Goal: Transaction & Acquisition: Purchase product/service

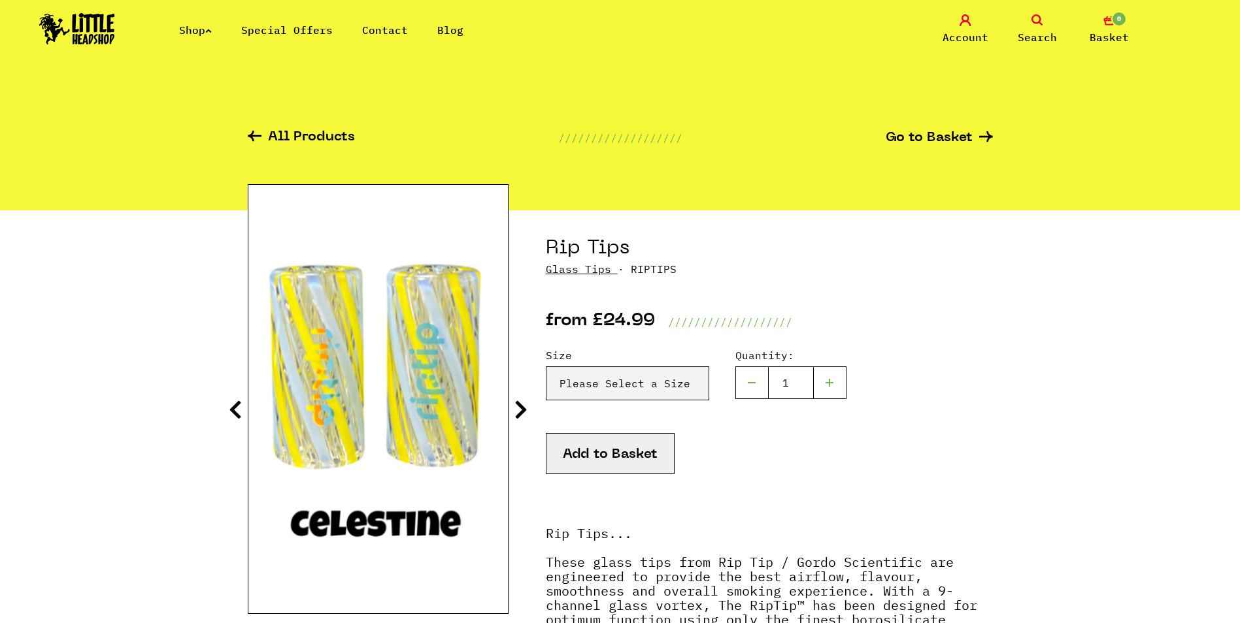
click at [103, 20] on img at bounding box center [77, 28] width 76 height 31
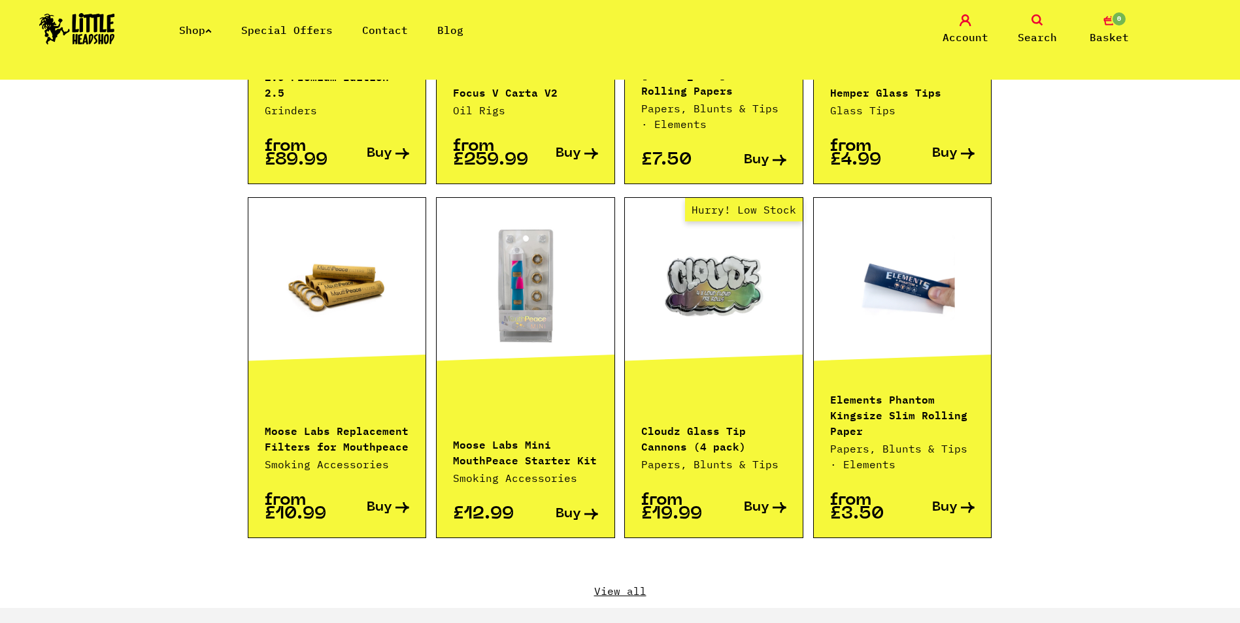
scroll to position [1242, 0]
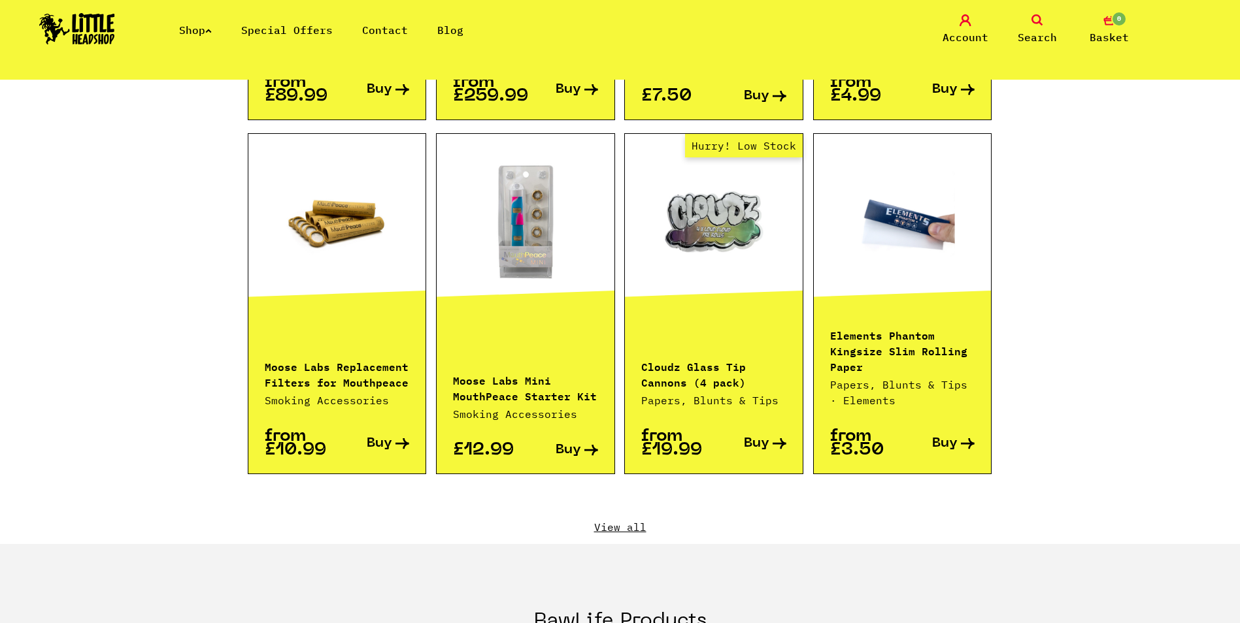
click at [635, 503] on div "Featured Products Vaporisers E-rigs DAB Tools CBD Products Special Offers Hurry…" at bounding box center [620, 114] width 745 height 861
click at [632, 520] on link "View all" at bounding box center [620, 527] width 745 height 14
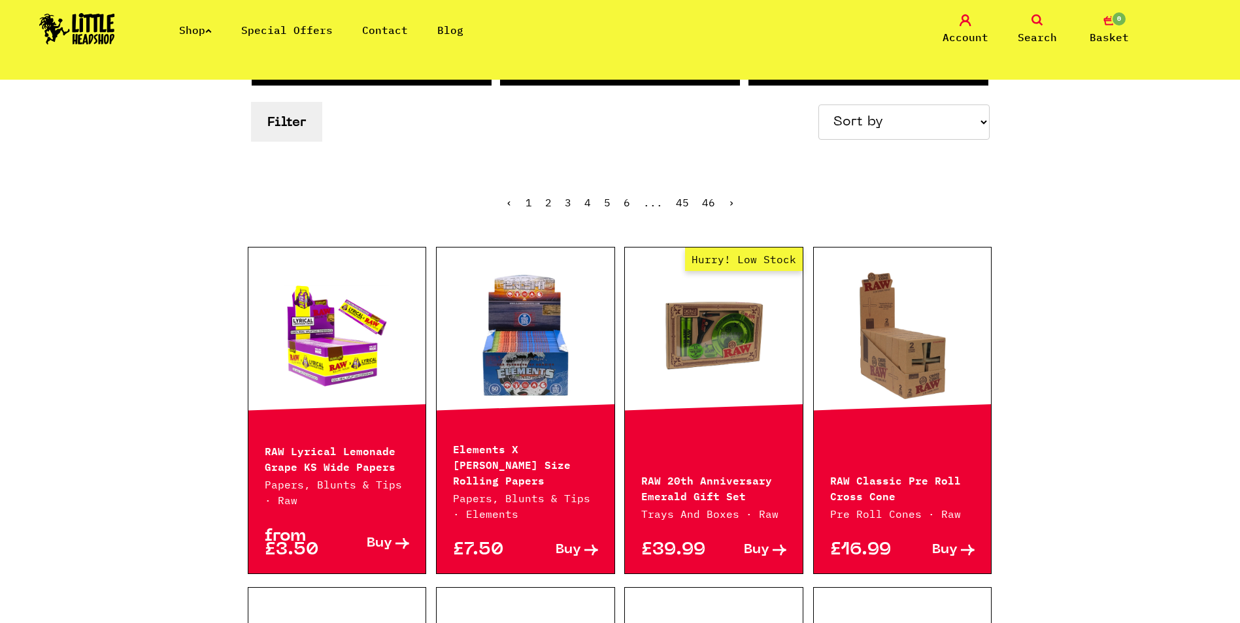
scroll to position [196, 0]
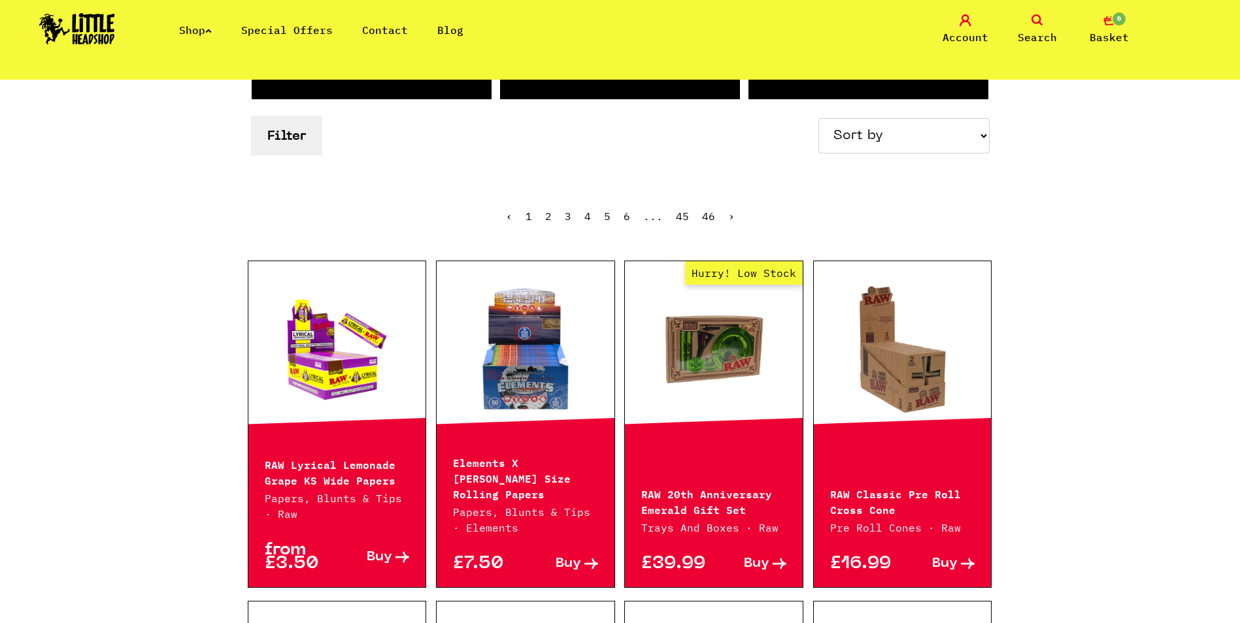
drag, startPoint x: 916, startPoint y: 132, endPoint x: 912, endPoint y: 152, distance: 20.1
click at [916, 132] on select "Sort by Price - Low to High Price - High to Low Newest Products" at bounding box center [903, 135] width 171 height 35
select select "newest"
click at [820, 118] on select "Sort by Price - Low to High Price - High to Low Newest Products" at bounding box center [903, 135] width 171 height 35
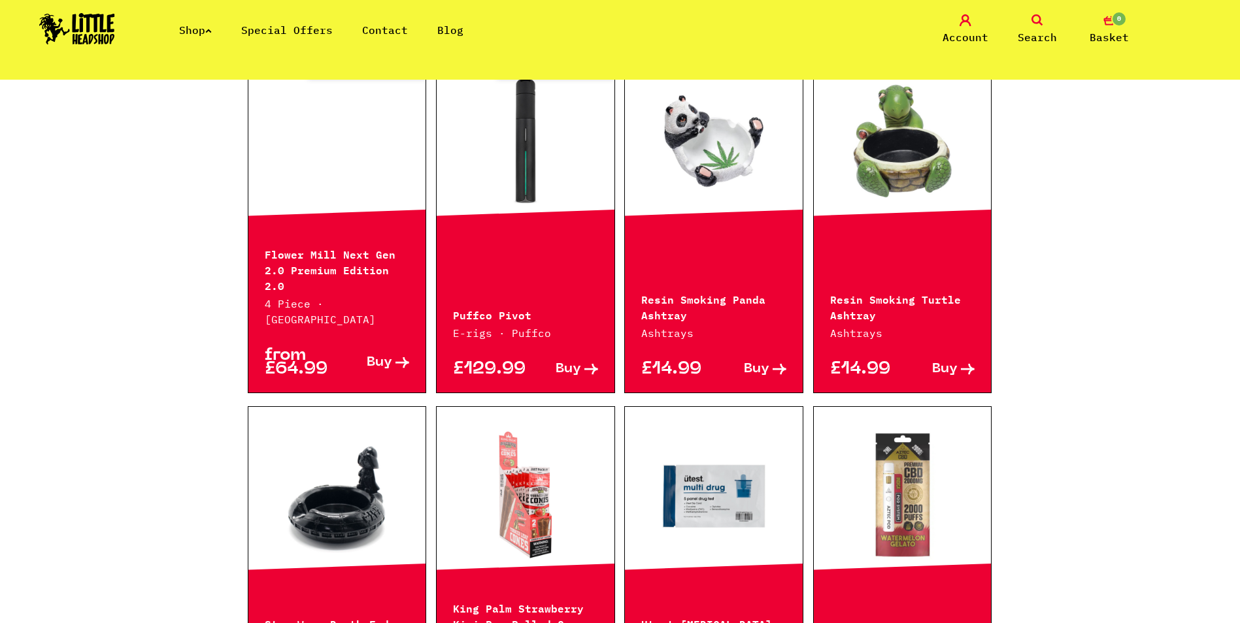
scroll to position [980, 0]
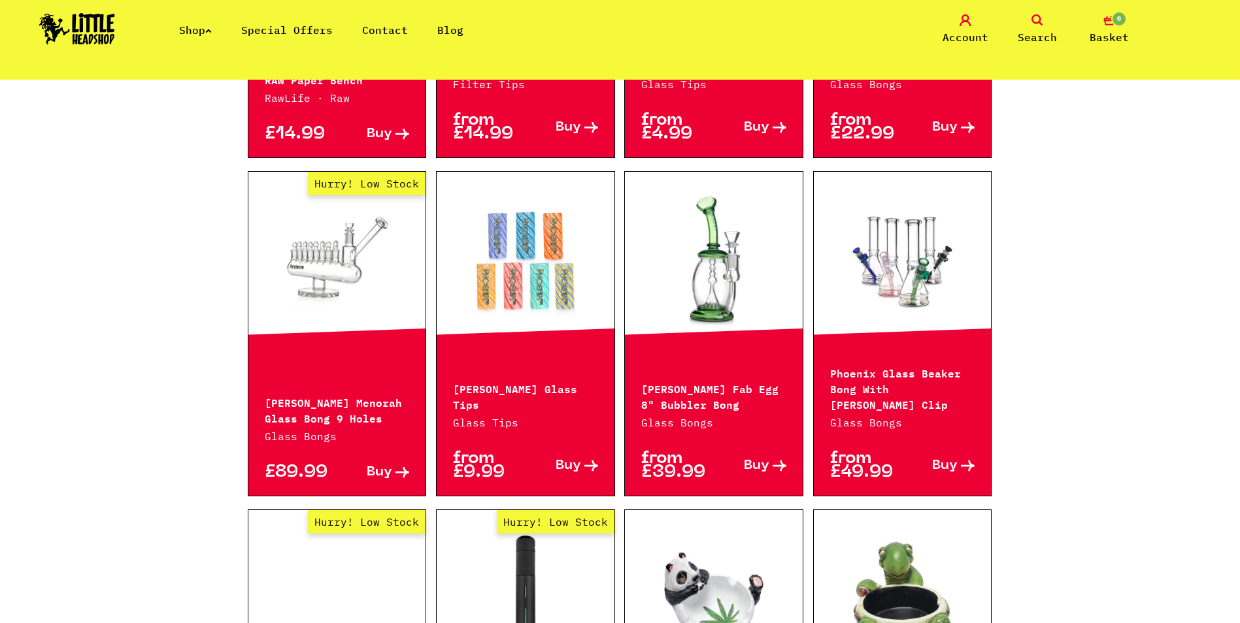
click at [200, 33] on link "Shop" at bounding box center [195, 30] width 33 height 13
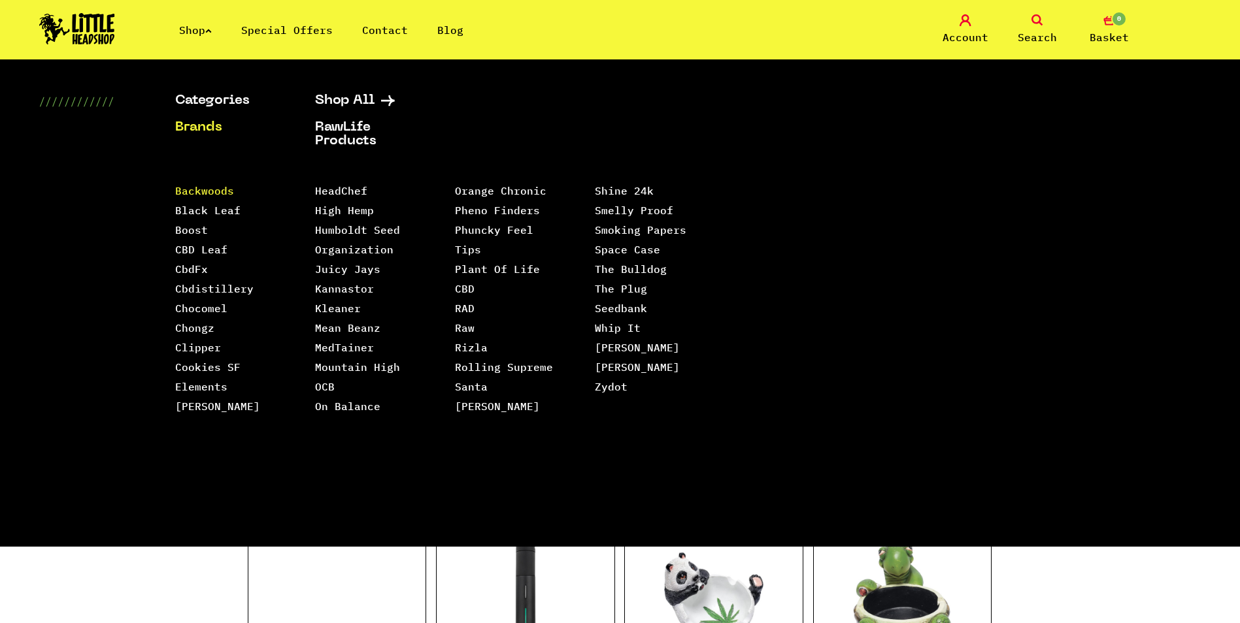
click at [219, 195] on link "Backwoods" at bounding box center [204, 190] width 59 height 13
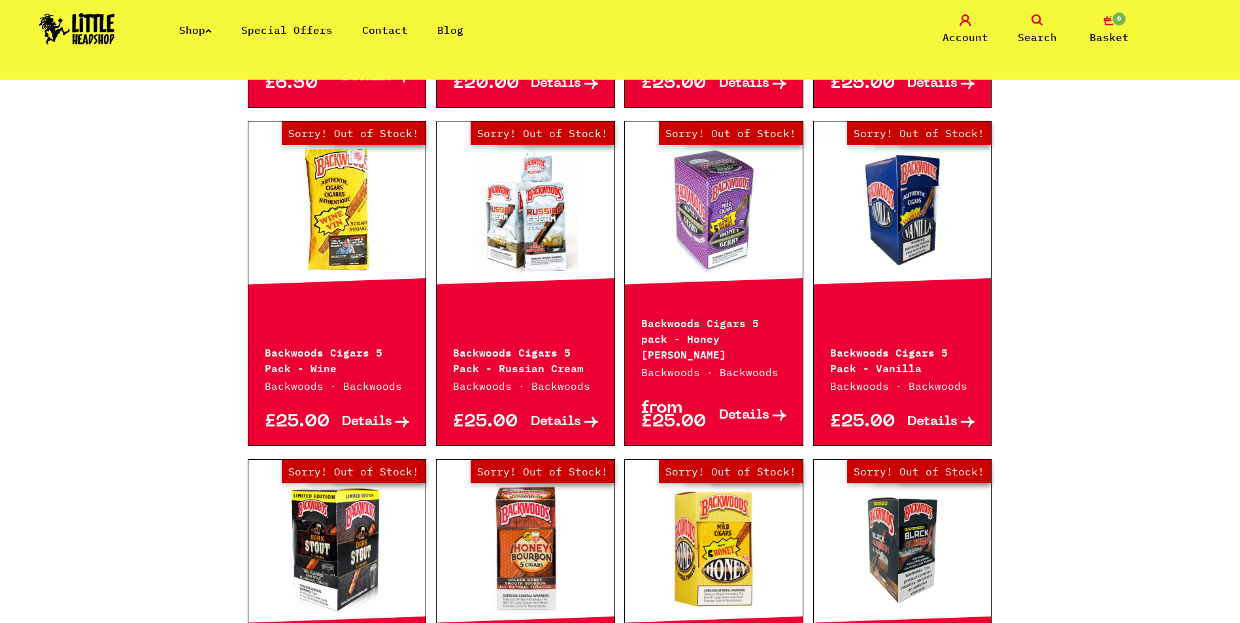
scroll to position [523, 0]
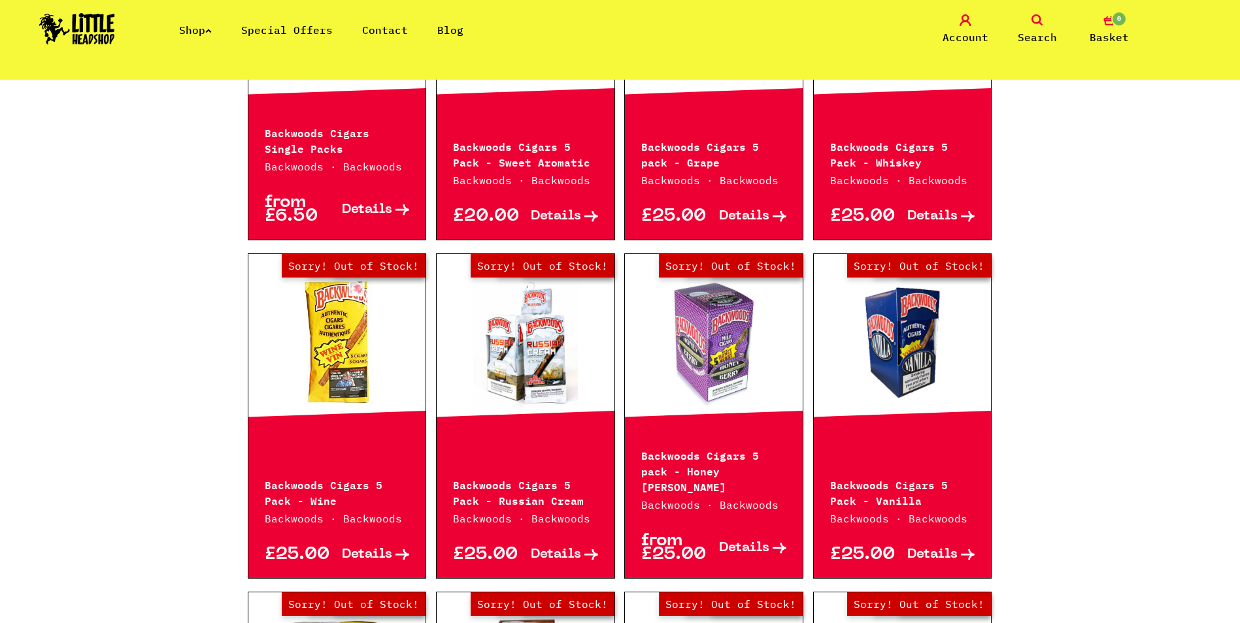
click at [188, 37] on li "Shop" at bounding box center [195, 30] width 33 height 16
click at [190, 37] on li "Shop" at bounding box center [195, 30] width 33 height 16
drag, startPoint x: 190, startPoint y: 37, endPoint x: 170, endPoint y: 17, distance: 28.7
click at [168, 17] on div "Shop Special Offers Contact Blog Account Search 0 Basket" at bounding box center [620, 29] width 1240 height 59
click at [209, 30] on link "Shop" at bounding box center [195, 30] width 33 height 13
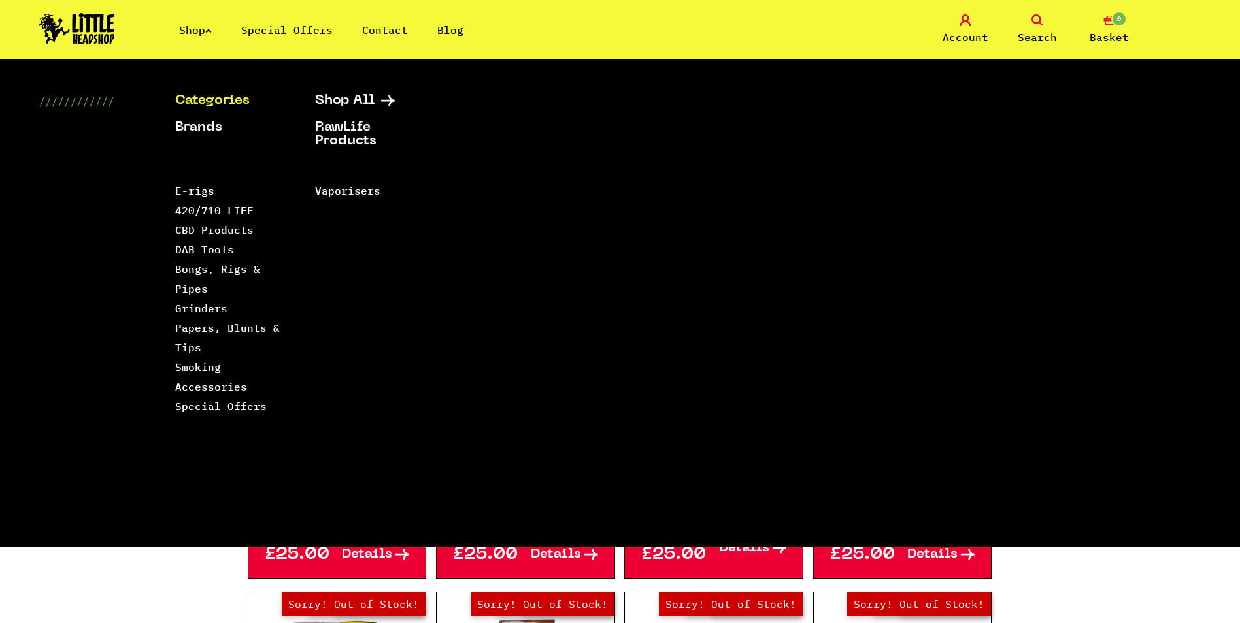
click at [213, 100] on link "Categories" at bounding box center [228, 101] width 107 height 14
click at [205, 322] on link "Papers, Blunts & Tips" at bounding box center [227, 338] width 105 height 33
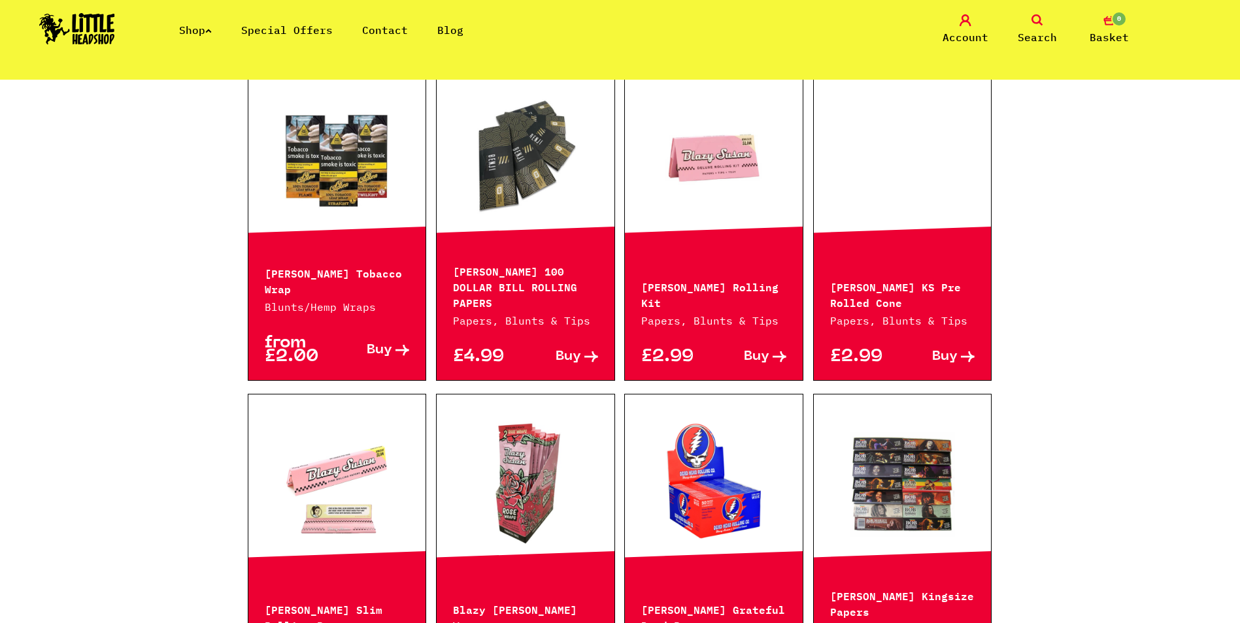
scroll to position [523, 0]
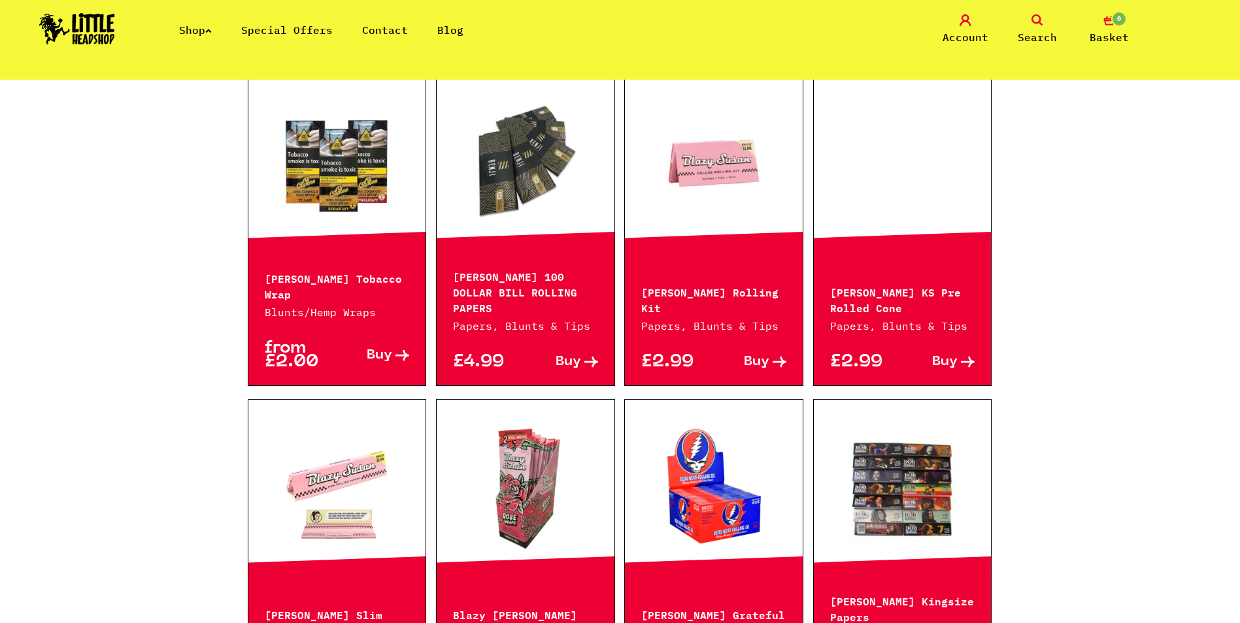
click at [345, 342] on link "Buy" at bounding box center [373, 355] width 73 height 27
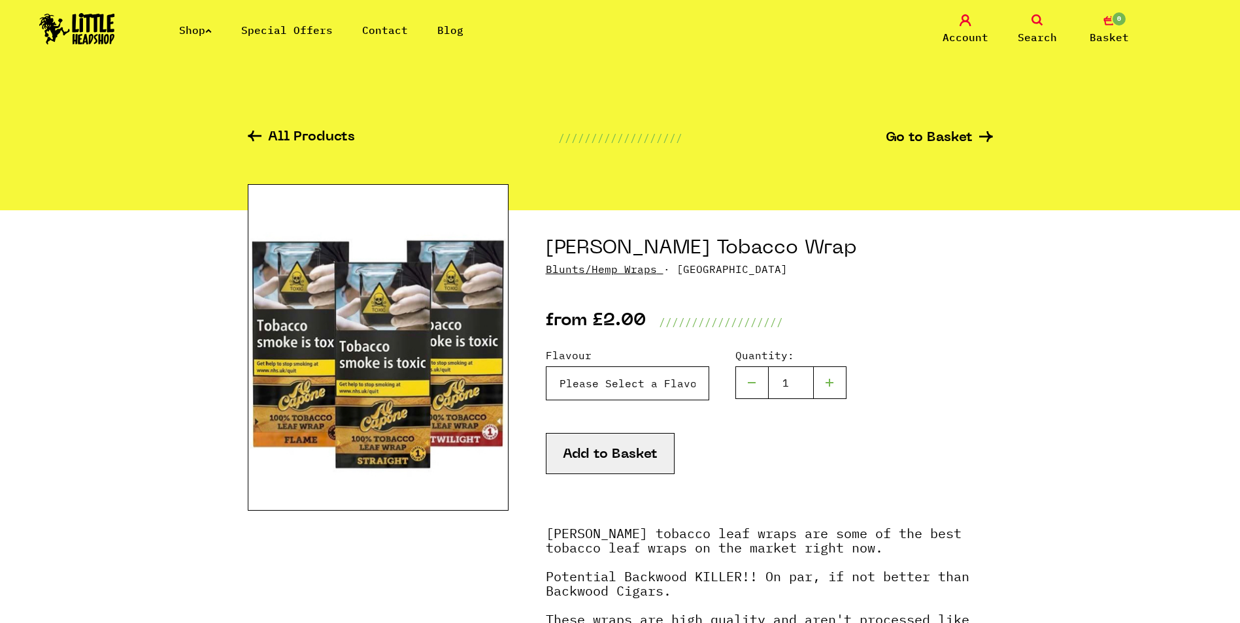
click at [627, 384] on select "Please Select a Flavour Twilight - Rum - £2.00 Flame - Cognac - £2.00 Straight …" at bounding box center [627, 384] width 163 height 34
click at [546, 367] on select "Please Select a Flavour Twilight - Rum - £2.00 Flame - Cognac - £2.00 Straight …" at bounding box center [627, 384] width 163 height 34
click at [664, 408] on div "Flavour Please Select a Flavour Twilight - Rum - £2.00 Flame - Cognac - £2.00 S…" at bounding box center [769, 391] width 447 height 86
click at [669, 396] on select "Please Select a Flavour Twilight - Rum - £2.00 Flame - Cognac - £2.00 Straight …" at bounding box center [627, 384] width 163 height 34
select select "1235"
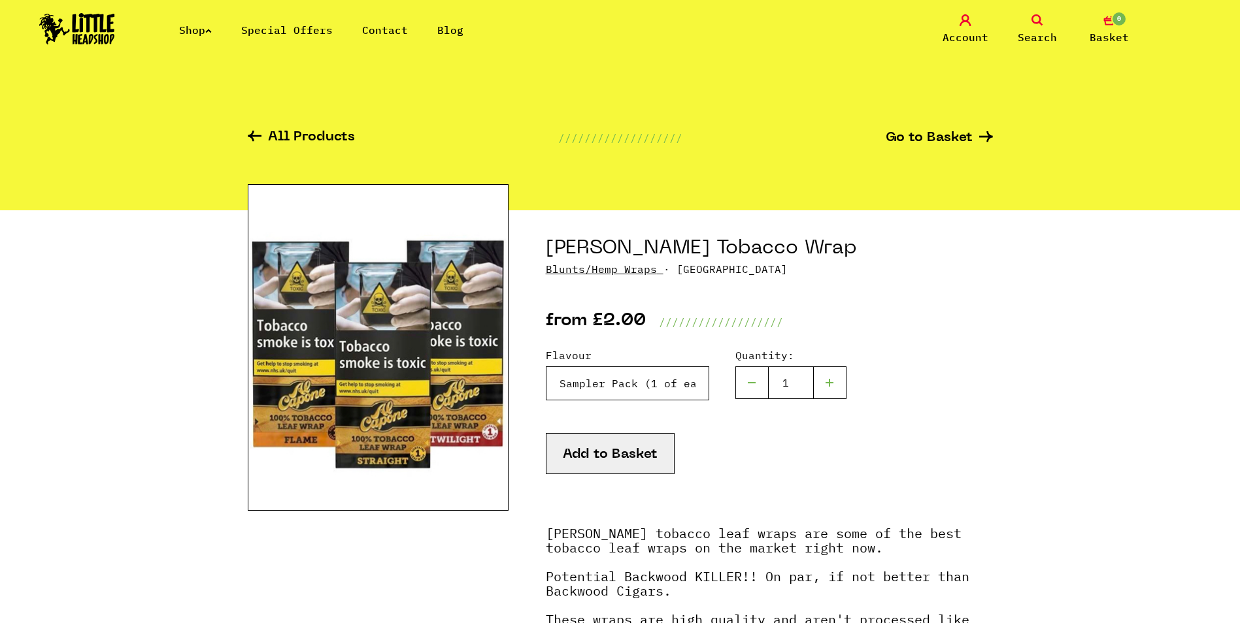
click at [546, 367] on select "Please Select a Flavour Twilight - Rum - £2.00 Flame - Cognac - £2.00 Straight …" at bounding box center [627, 384] width 163 height 34
click at [737, 440] on div "Add to Basket" at bounding box center [769, 470] width 447 height 74
click at [207, 26] on link "Shop" at bounding box center [195, 30] width 33 height 13
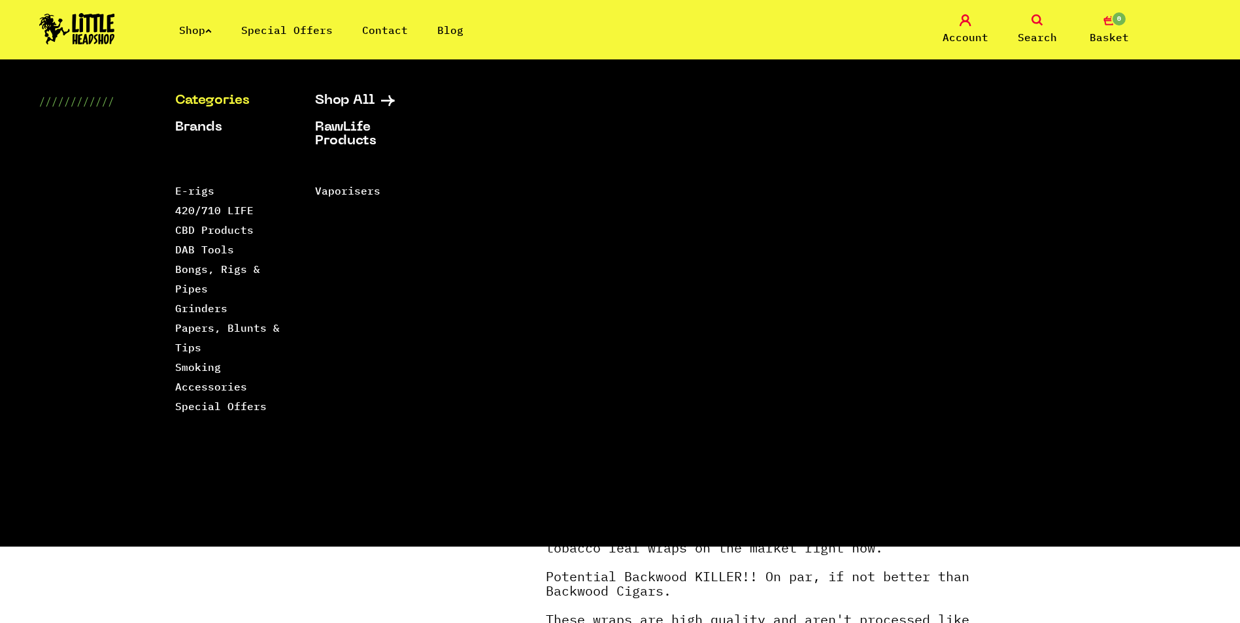
click at [207, 103] on link "Categories" at bounding box center [228, 101] width 107 height 14
click at [216, 249] on link "DAB Tools" at bounding box center [204, 249] width 59 height 13
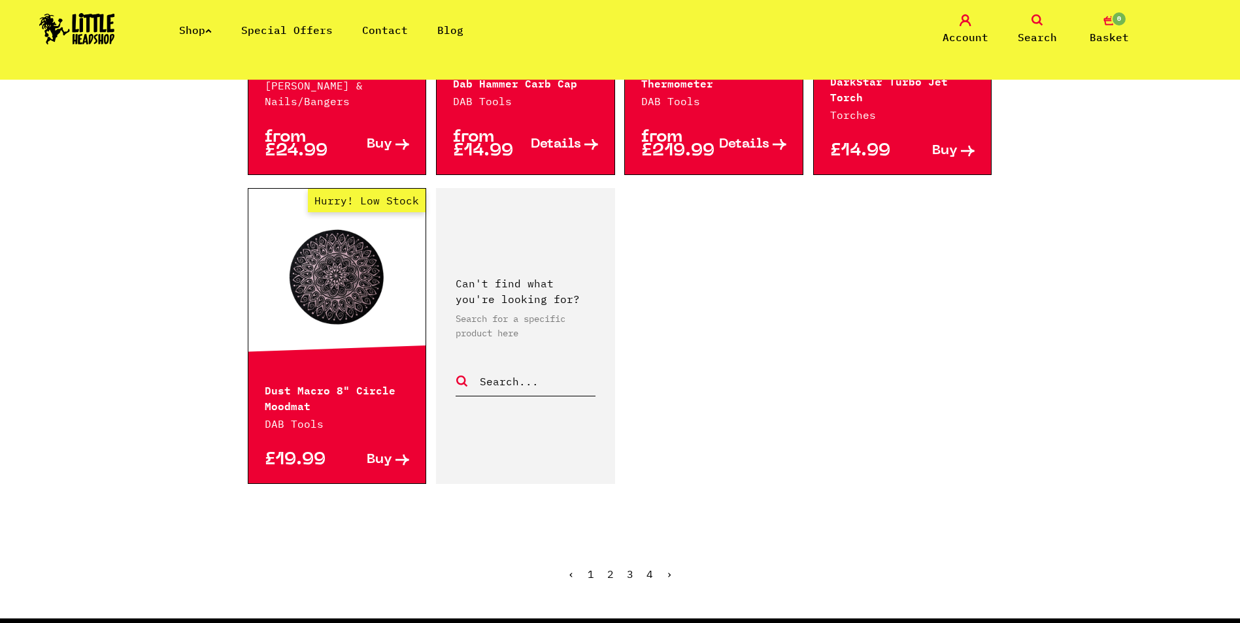
scroll to position [2222, 0]
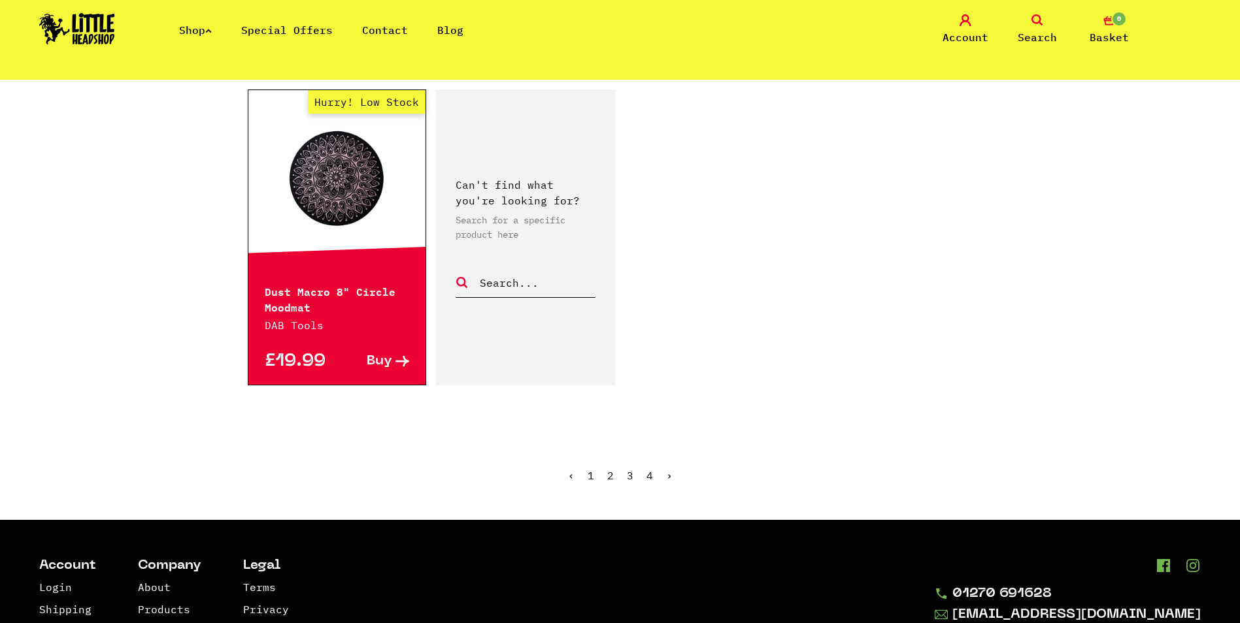
click at [610, 469] on link "2" at bounding box center [610, 475] width 7 height 13
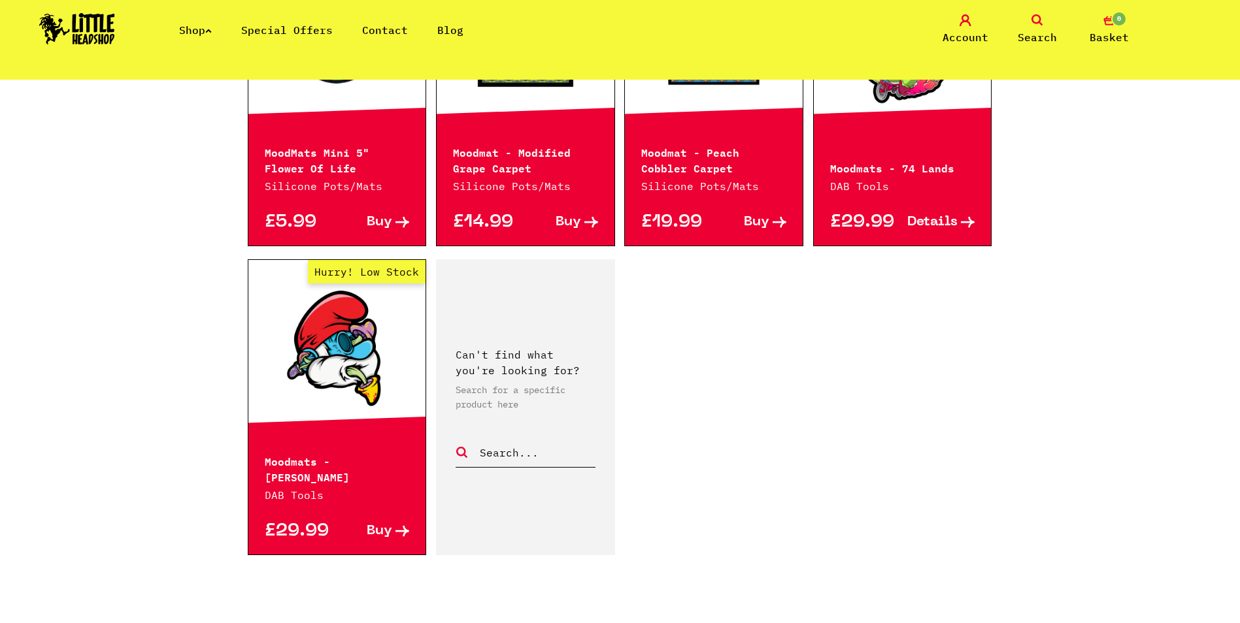
scroll to position [2026, 0]
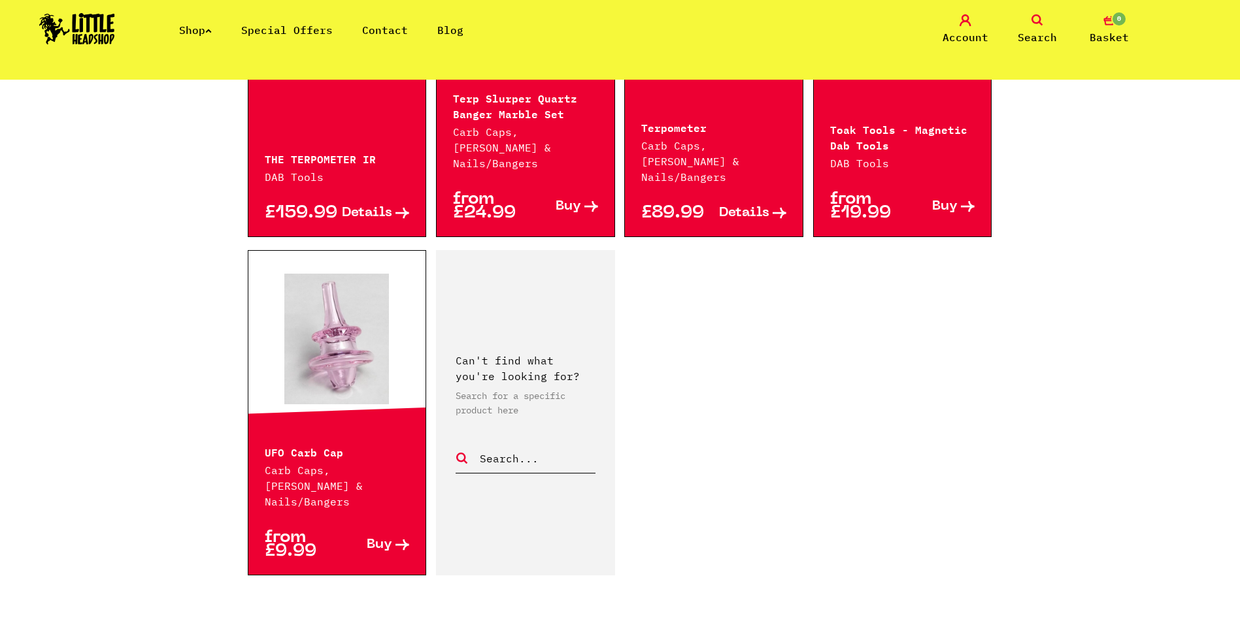
scroll to position [2091, 0]
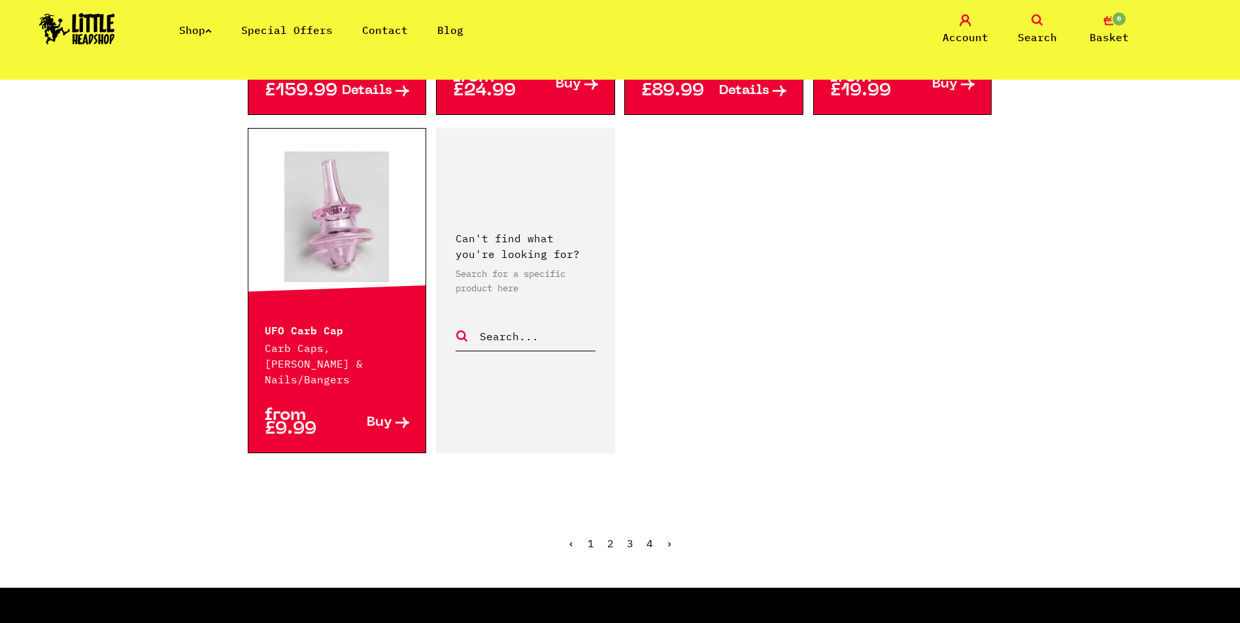
click at [650, 537] on link "4" at bounding box center [649, 543] width 7 height 13
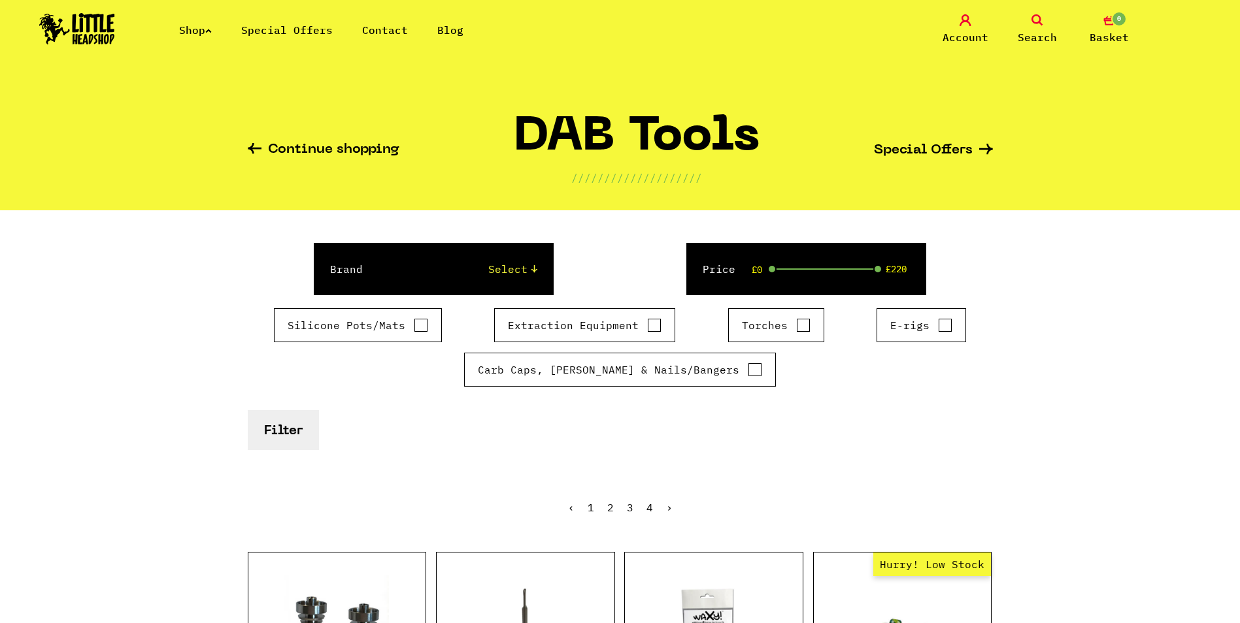
scroll to position [392, 0]
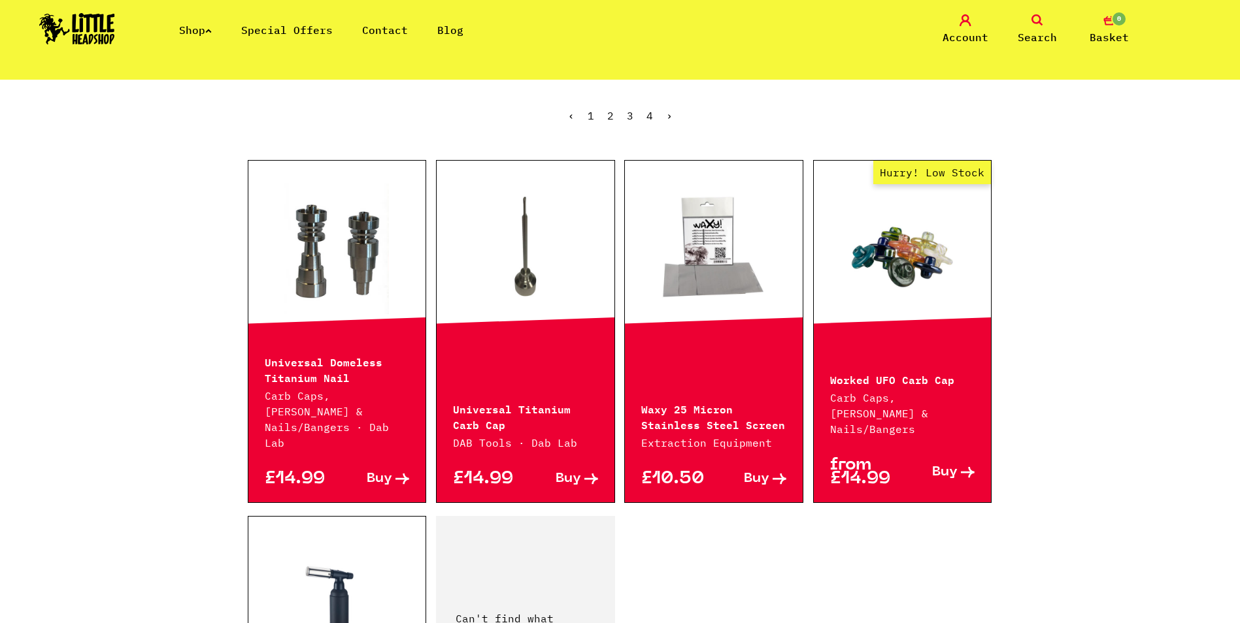
click at [212, 26] on link "Shop" at bounding box center [195, 30] width 33 height 13
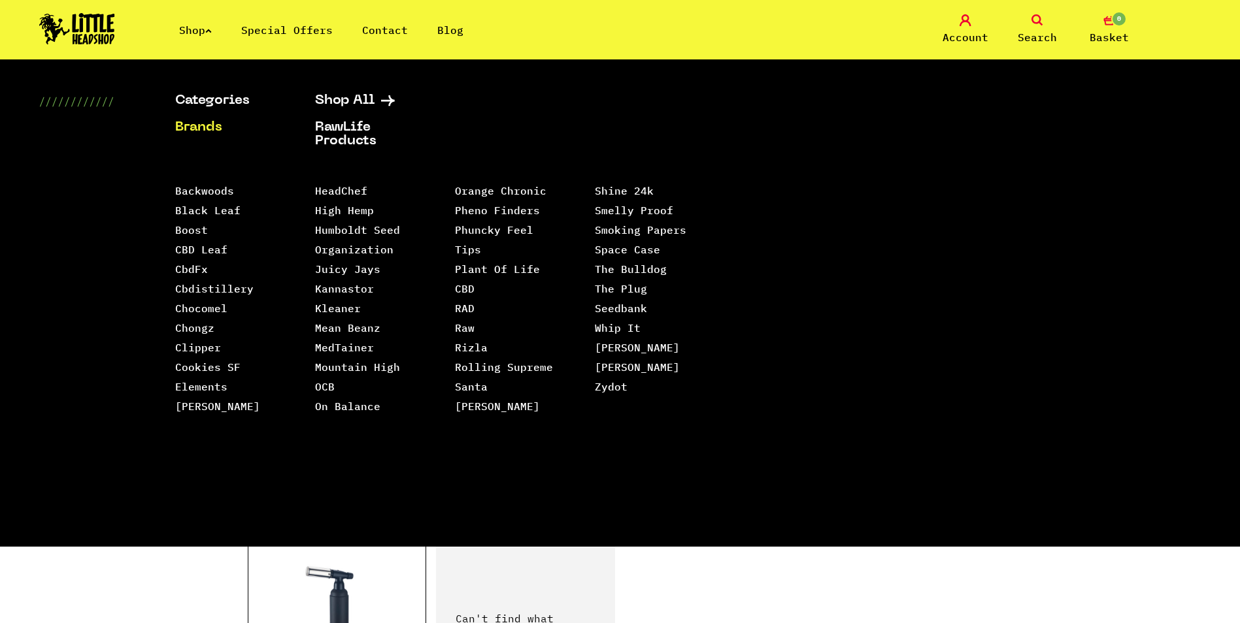
click at [1049, 23] on link "Search" at bounding box center [1036, 29] width 65 height 31
click at [1137, 608] on div "Continue shopping DAB Tools //////////////////// Special Offers Brand Select Ra…" at bounding box center [620, 324] width 1240 height 1273
drag, startPoint x: 993, startPoint y: 578, endPoint x: 417, endPoint y: 196, distance: 691.7
click at [993, 579] on div "Continue shopping DAB Tools //////////////////// Special Offers Brand Select Ra…" at bounding box center [620, 324] width 1240 height 1273
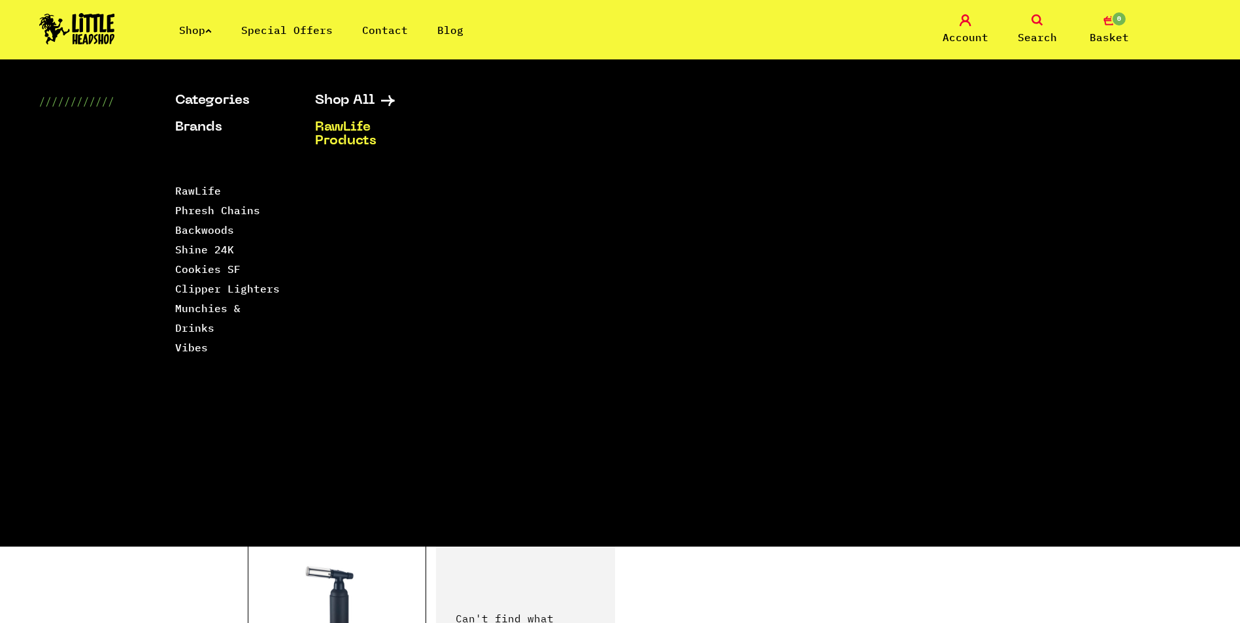
click at [91, 33] on img at bounding box center [77, 28] width 76 height 31
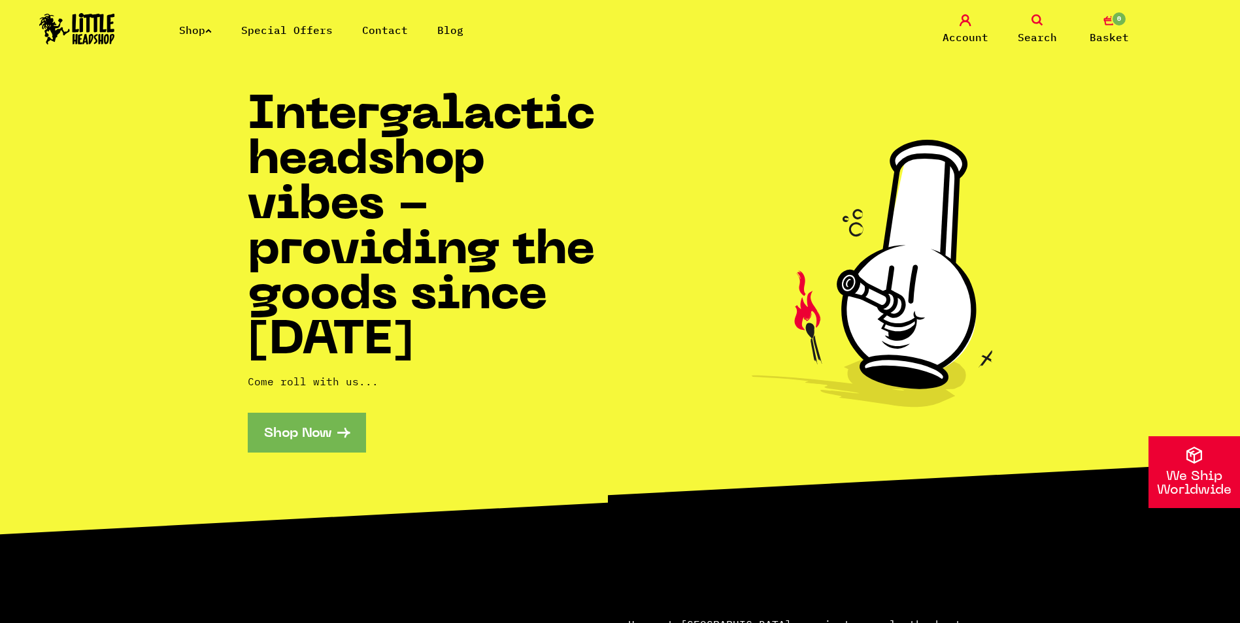
click at [1025, 33] on span "Search" at bounding box center [1037, 37] width 39 height 16
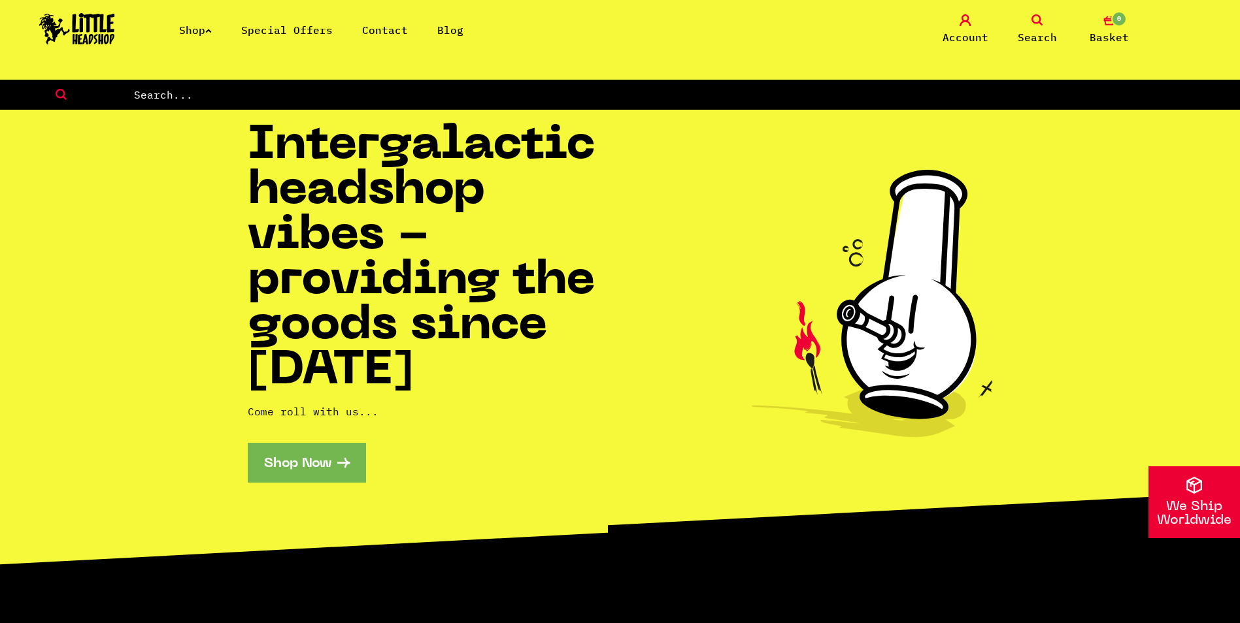
click at [467, 104] on form at bounding box center [620, 95] width 1240 height 30
click at [467, 95] on input "text" at bounding box center [686, 94] width 1107 height 17
type input "puffco"
